Goal: Task Accomplishment & Management: Use online tool/utility

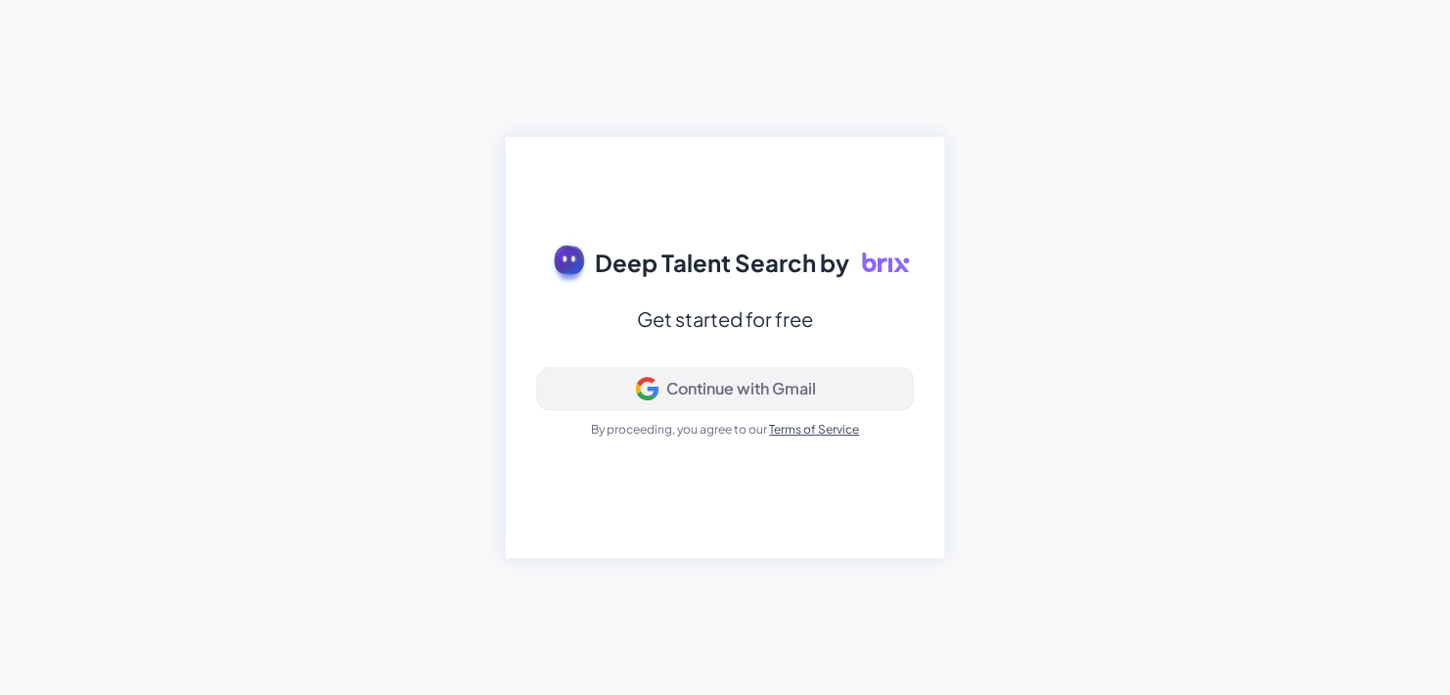
click at [699, 382] on div "Continue with Gmail" at bounding box center [741, 389] width 150 height 20
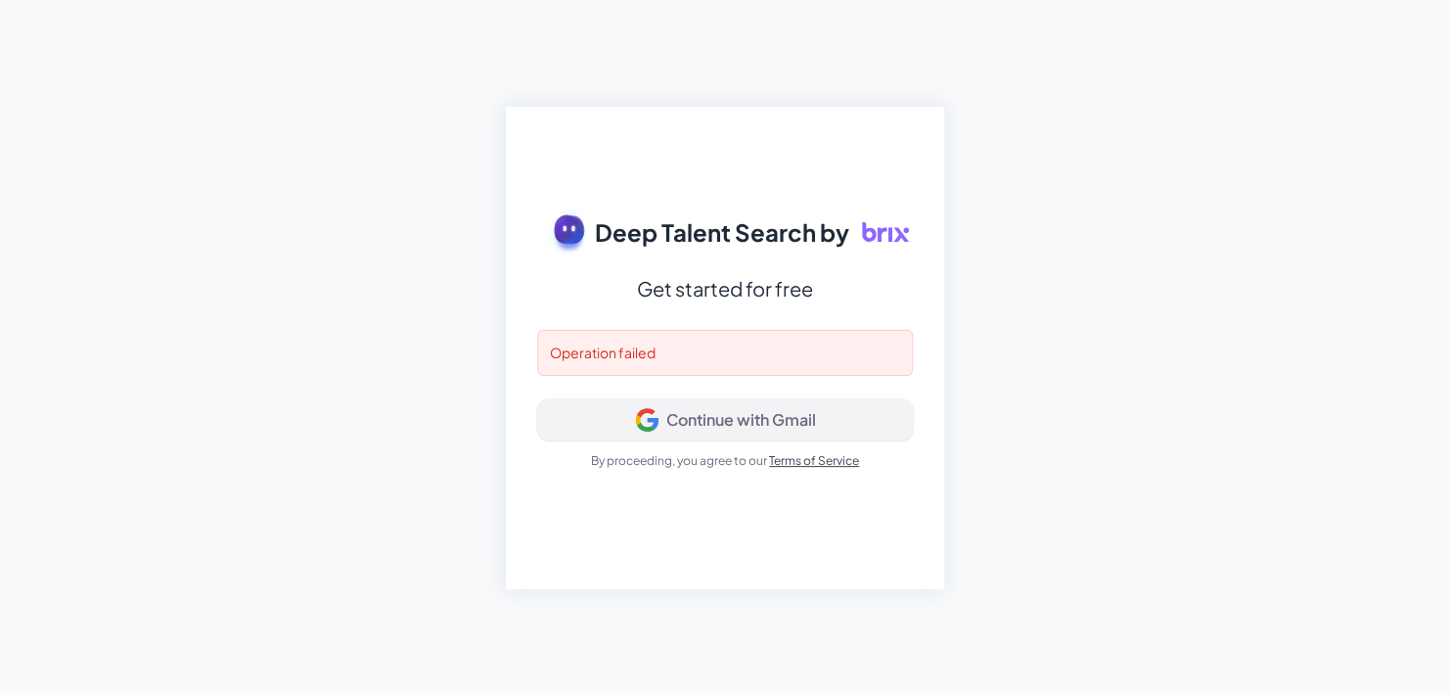
click at [702, 427] on div "Continue with Gmail" at bounding box center [741, 420] width 150 height 20
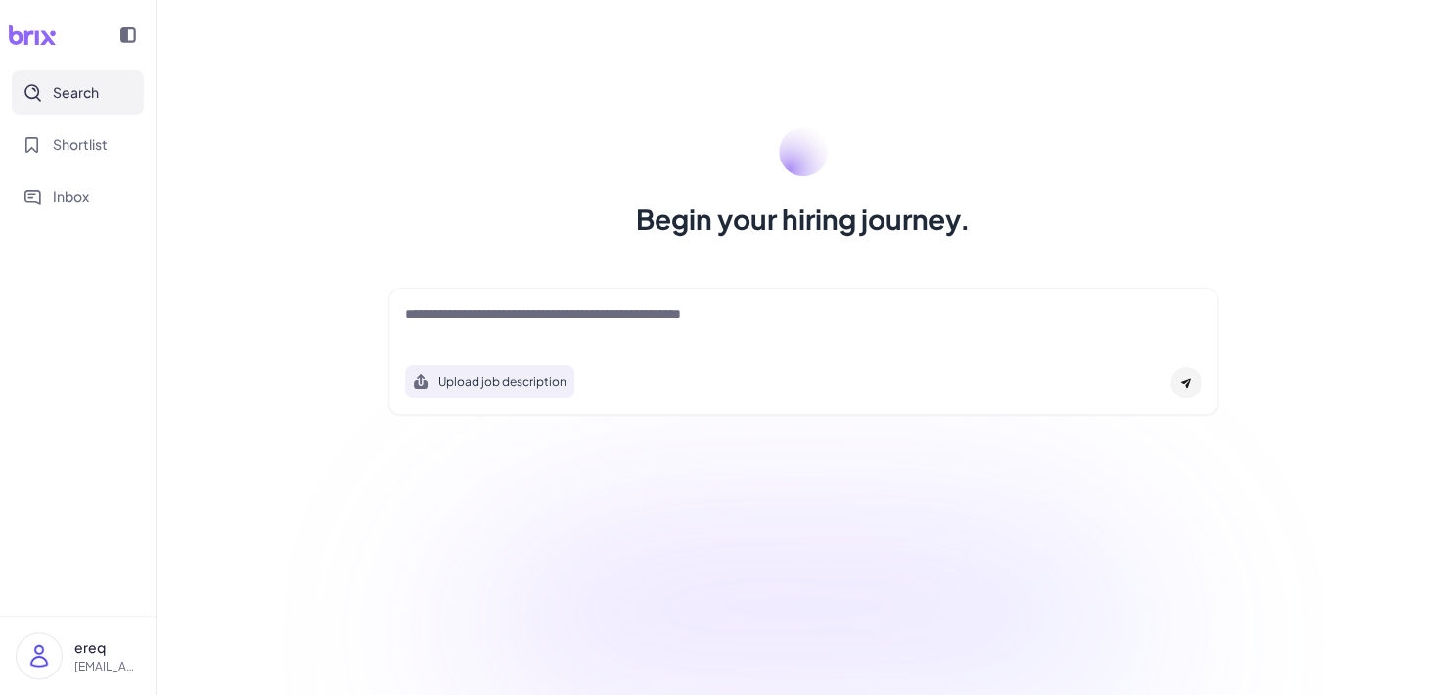
click at [562, 307] on textarea at bounding box center [803, 315] width 796 height 23
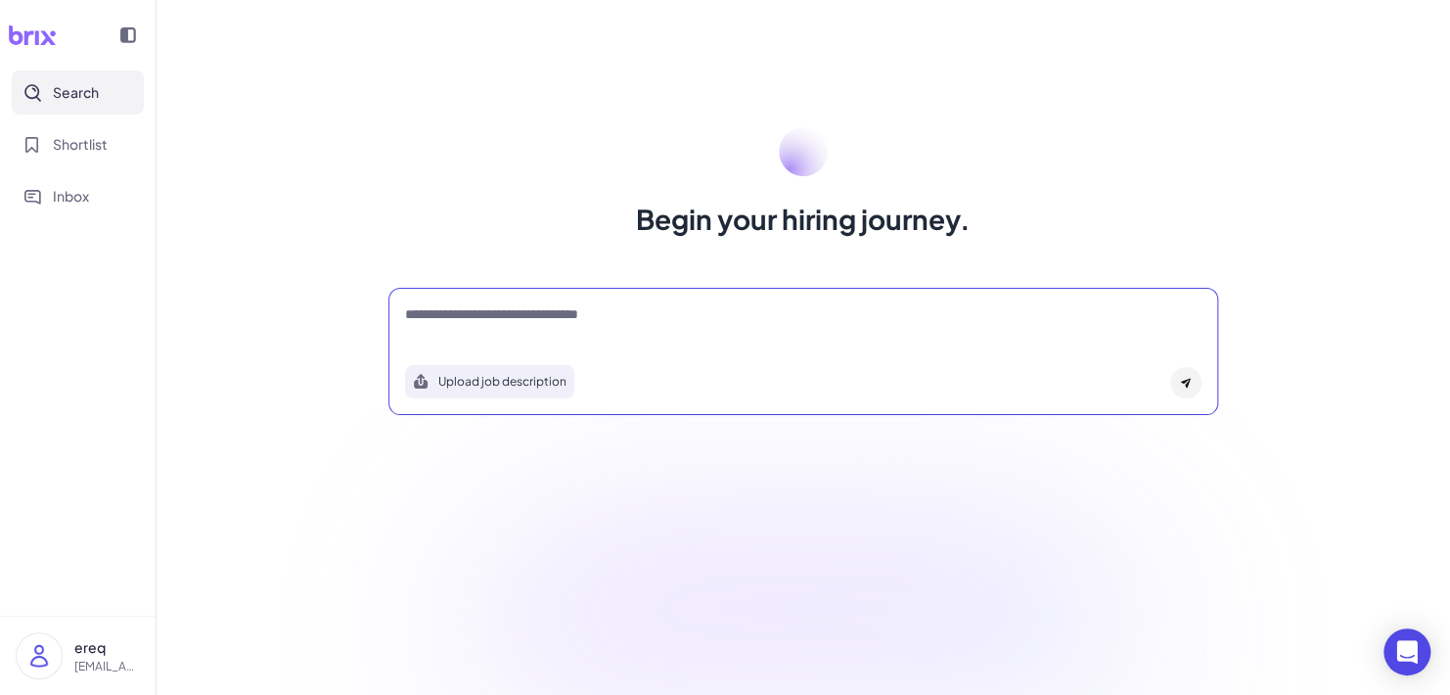
type textarea "**********"
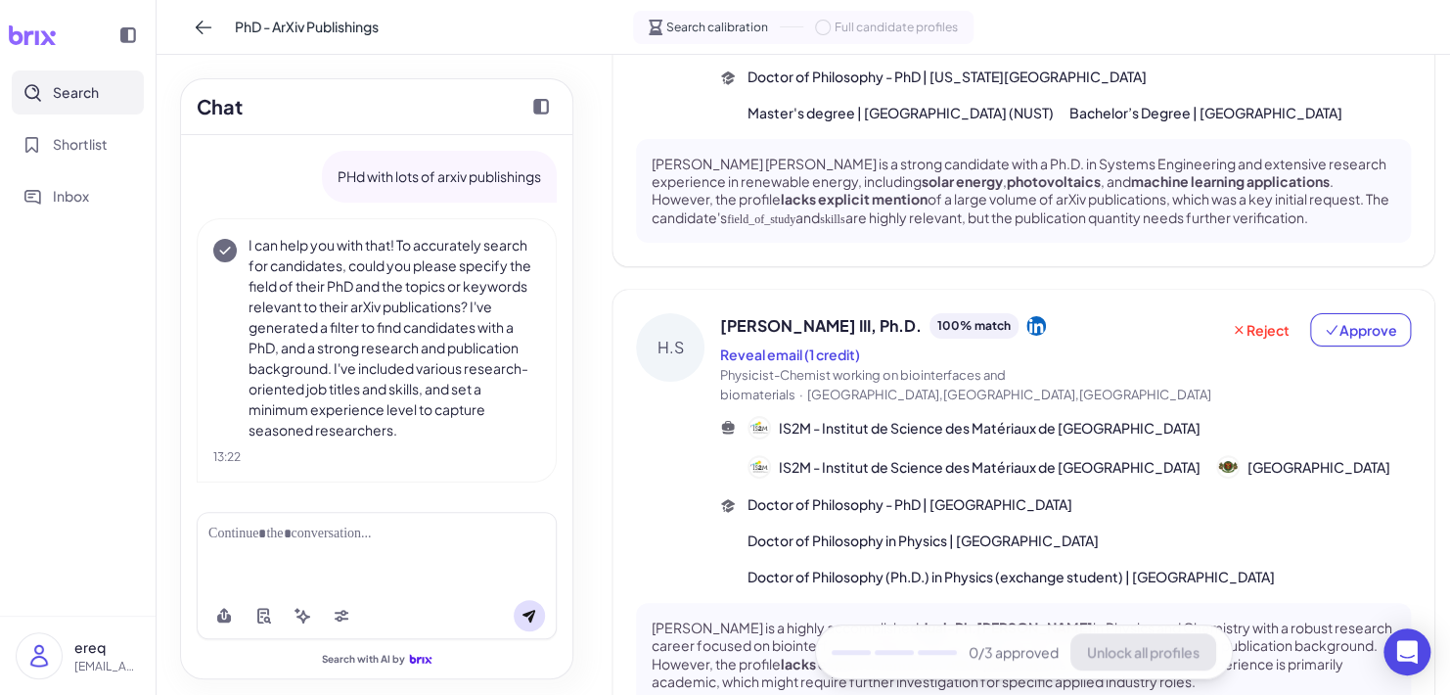
scroll to position [316, 0]
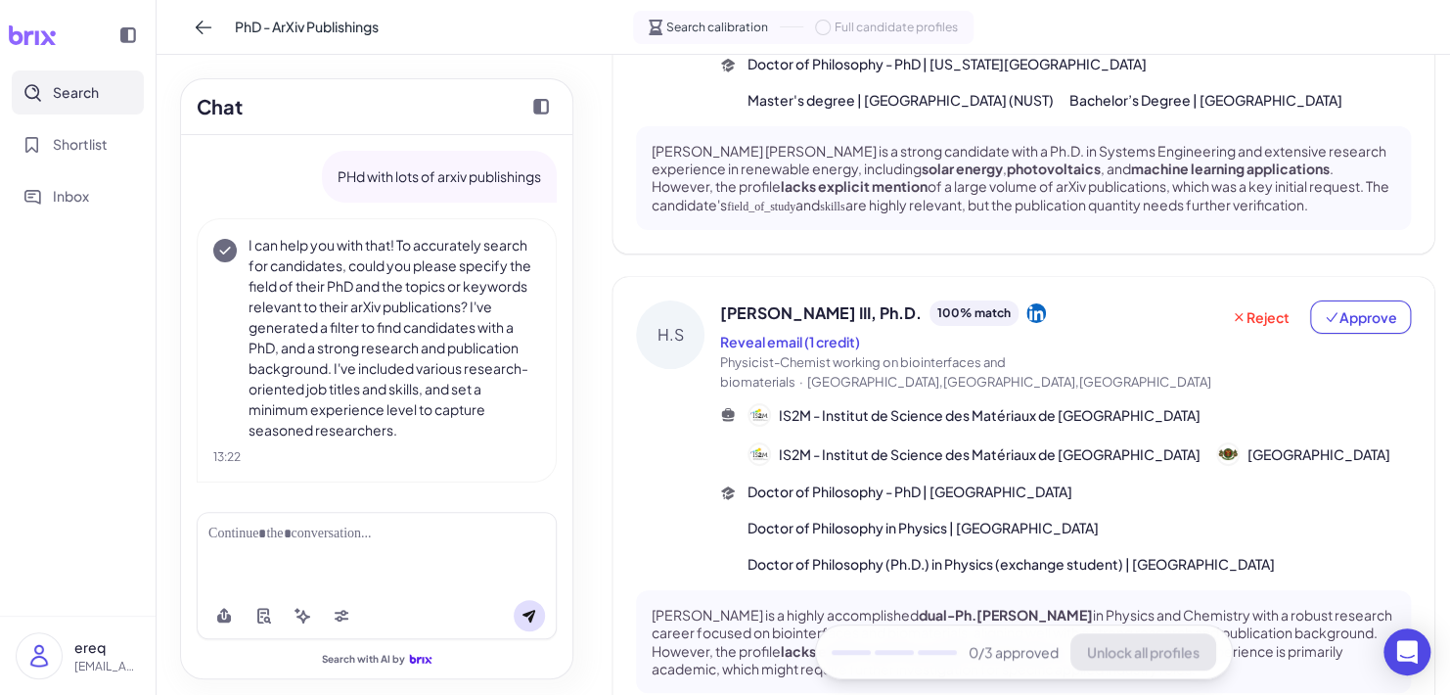
click at [464, 541] on div at bounding box center [376, 533] width 337 height 21
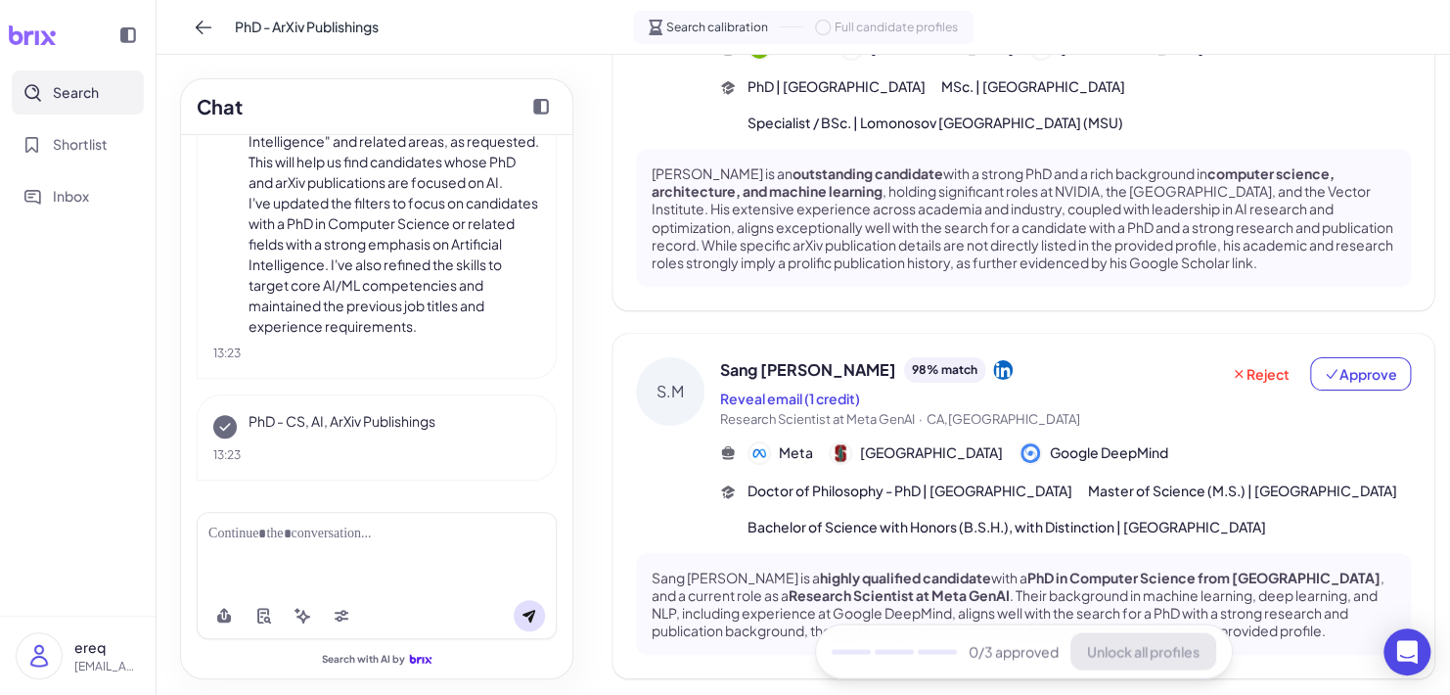
scroll to position [552, 0]
click at [1336, 357] on button "Approve" at bounding box center [1360, 373] width 101 height 33
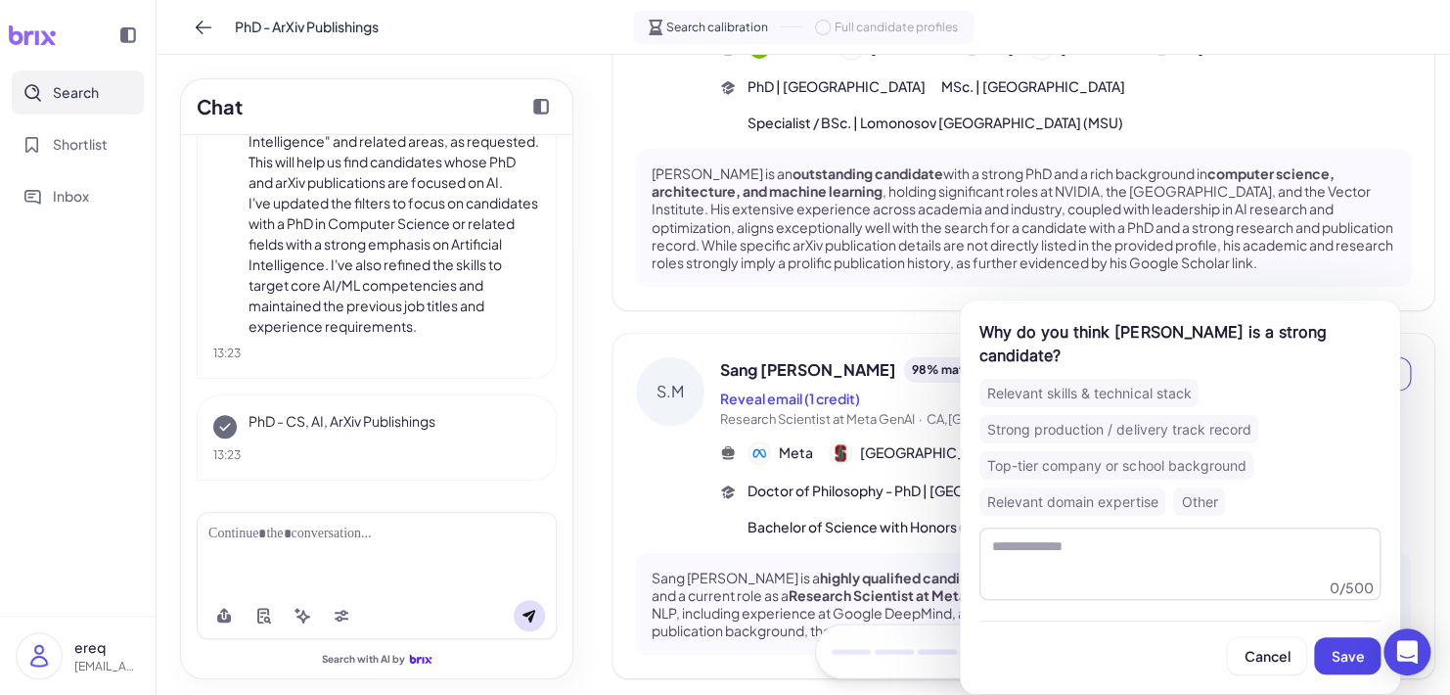
click at [1106, 427] on div "Strong production / delivery track record" at bounding box center [1118, 429] width 279 height 28
click at [1348, 655] on span "Save" at bounding box center [1347, 656] width 33 height 18
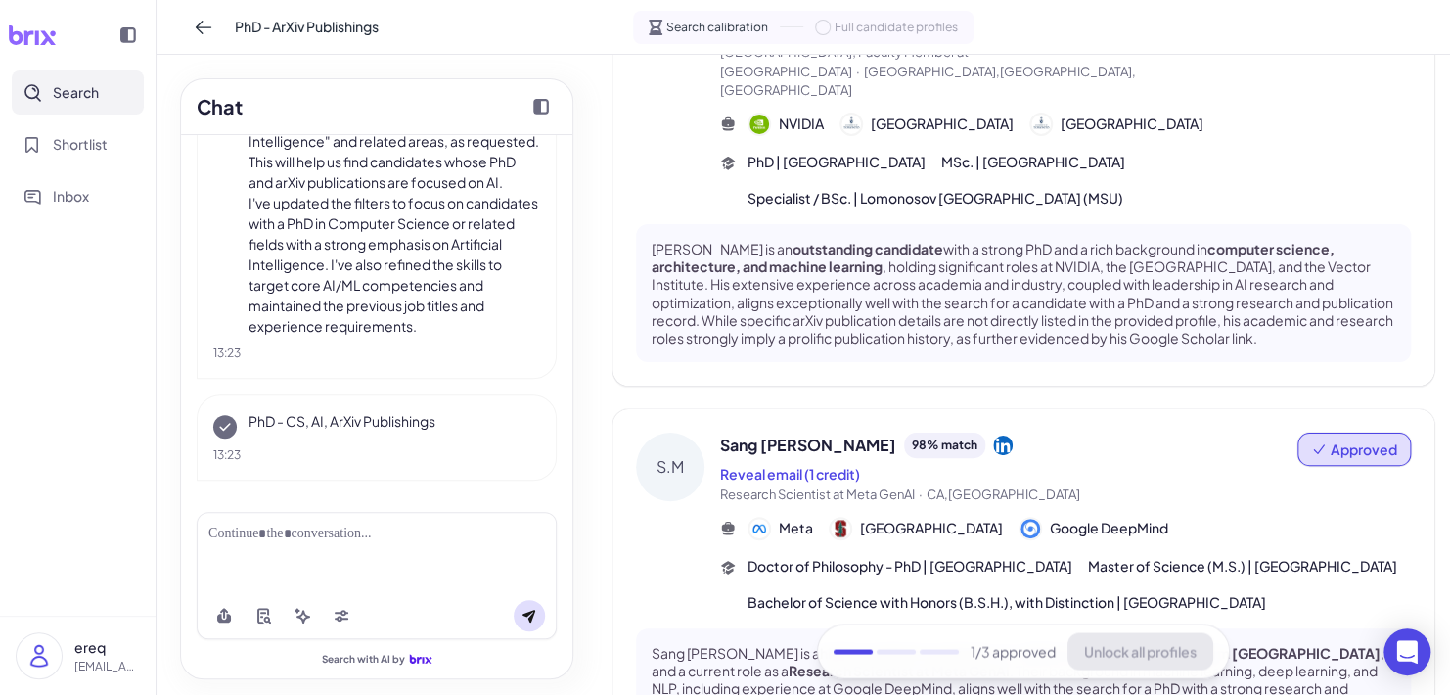
scroll to position [1414, 0]
click at [993, 437] on icon at bounding box center [1003, 447] width 20 height 20
